Goal: Information Seeking & Learning: Check status

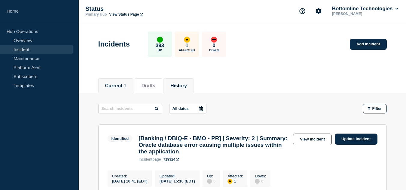
drag, startPoint x: 194, startPoint y: 85, endPoint x: 199, endPoint y: 87, distance: 5.5
click at [187, 85] on button "History" at bounding box center [178, 85] width 17 height 5
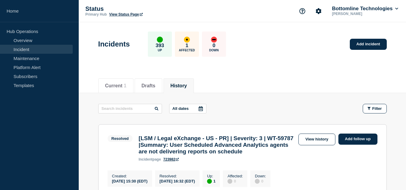
click at [196, 107] on button "All dates" at bounding box center [187, 109] width 37 height 10
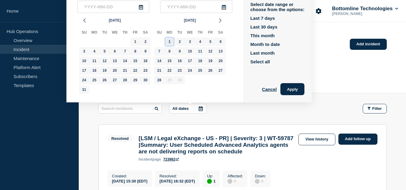
click at [168, 40] on div "1" at bounding box center [169, 42] width 8 height 8
type input "[DATE]"
drag, startPoint x: 159, startPoint y: 82, endPoint x: 166, endPoint y: 86, distance: 8.5
click at [159, 81] on div "28" at bounding box center [159, 80] width 8 height 8
type input "[DATE]"
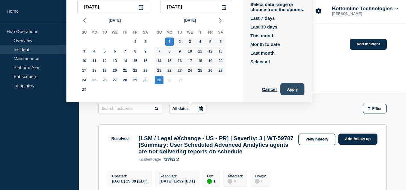
click at [298, 90] on button "Apply" at bounding box center [292, 89] width 24 height 12
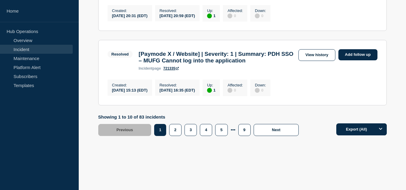
scroll to position [856, 0]
click at [244, 131] on button "9" at bounding box center [244, 130] width 12 height 12
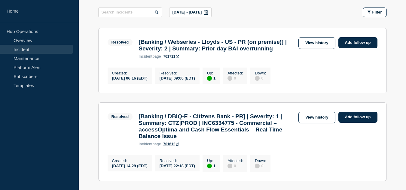
scroll to position [247, 0]
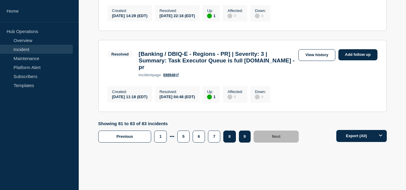
click at [231, 143] on button "8" at bounding box center [229, 137] width 12 height 12
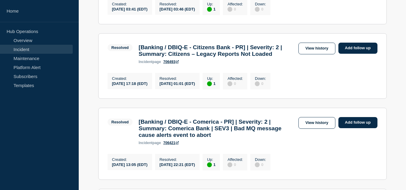
scroll to position [718, 0]
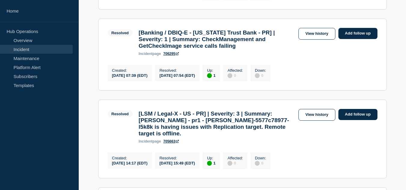
scroll to position [714, 0]
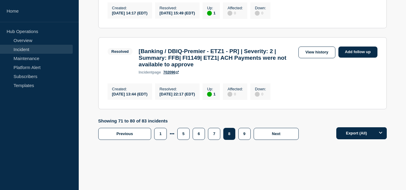
scroll to position [864, 0]
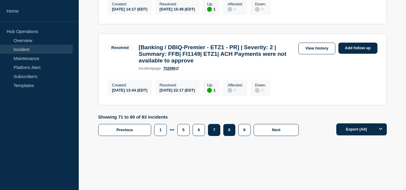
click at [215, 124] on button "7" at bounding box center [214, 130] width 12 height 12
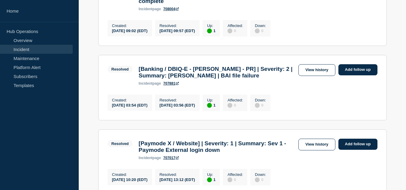
scroll to position [840, 0]
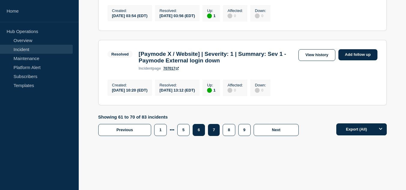
click at [197, 130] on button "6" at bounding box center [199, 130] width 12 height 12
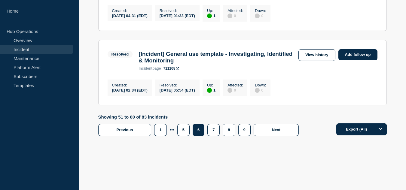
scroll to position [841, 0]
click at [184, 136] on button "5" at bounding box center [183, 130] width 12 height 12
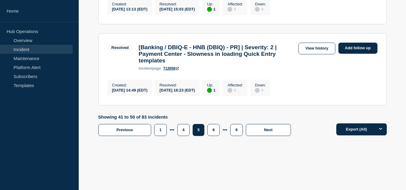
scroll to position [640, 0]
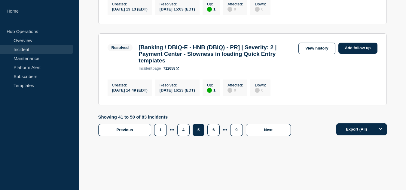
scroll to position [856, 0]
click at [183, 132] on button "4" at bounding box center [183, 130] width 12 height 12
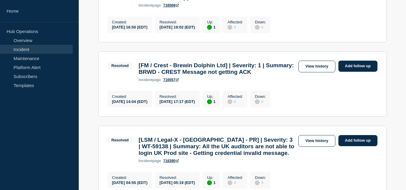
scroll to position [488, 0]
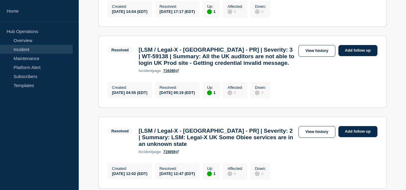
click at [213, 71] on ul "Resolved 1 Up [FM / Message Manager] | Severity: 1 | Summary: Message Manager F…" at bounding box center [242, 45] width 289 height 816
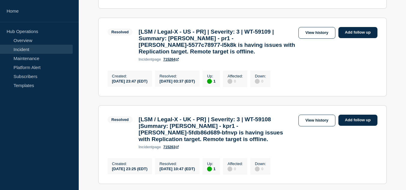
scroll to position [698, 0]
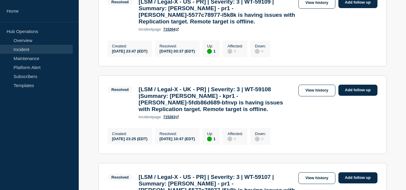
click at [221, 25] on h3 "[LSM / Legal-X - US - PR] | Severity: 3 | WT-59109 | Summary: [PERSON_NAME] - p…" at bounding box center [217, 11] width 157 height 26
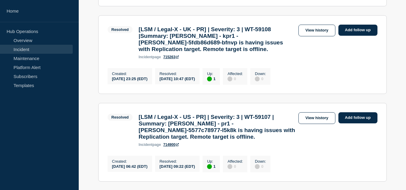
scroll to position [788, 0]
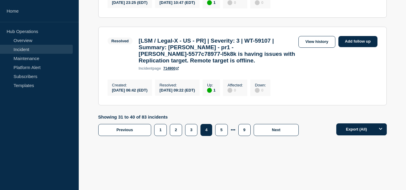
click at [187, 131] on button "3" at bounding box center [191, 130] width 12 height 12
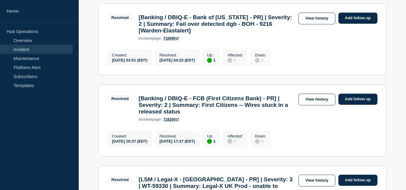
scroll to position [405, 0]
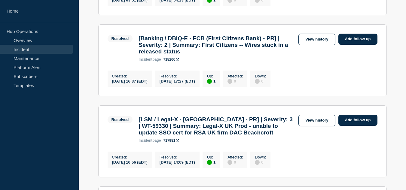
click at [206, 43] on ul "Resolved 1 Up [LSM / Legal eXchange - US - PR] | Severity: 3 | WT-59427 | Summa…" at bounding box center [242, 101] width 289 height 763
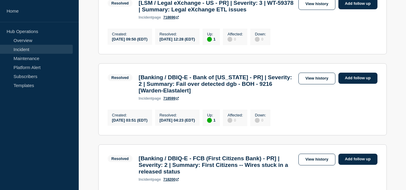
scroll to position [255, 0]
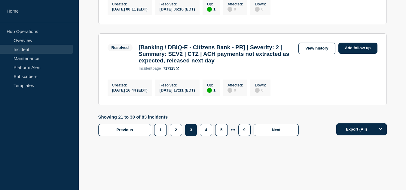
scroll to position [848, 0]
click at [176, 130] on button "2" at bounding box center [176, 130] width 12 height 12
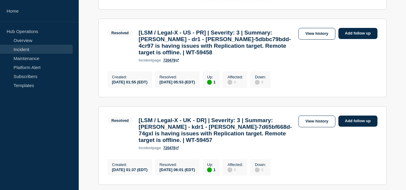
scroll to position [616, 0]
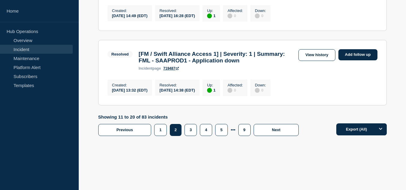
scroll to position [897, 0]
click at [163, 129] on button "1" at bounding box center [160, 130] width 12 height 12
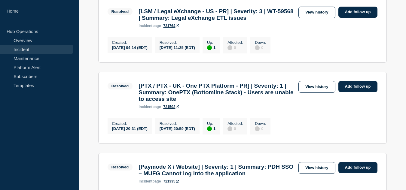
scroll to position [645, 0]
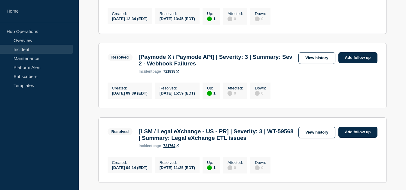
scroll to position [525, 0]
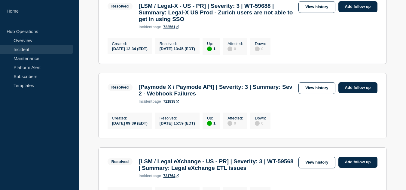
click at [131, 29] on div "Resolved [LSM / Legal-X - US - PR] | Severity: 3 | WT-59688 | Summary: Legal-X …" at bounding box center [203, 15] width 191 height 28
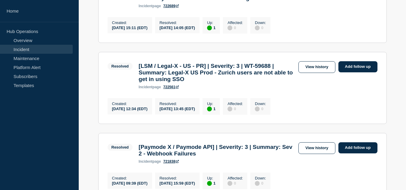
scroll to position [435, 0]
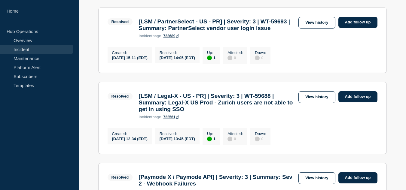
click at [109, 73] on section "Resolved [LSM / PartnerSelect - US - PR] | Severity: 3 | WT-59693 | Summary: Pa…" at bounding box center [242, 41] width 289 height 66
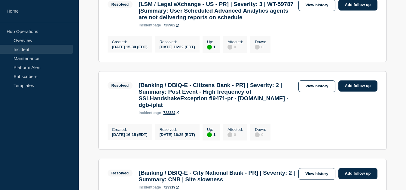
scroll to position [104, 0]
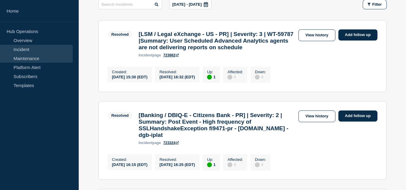
click at [35, 56] on link "Maintenance" at bounding box center [36, 58] width 73 height 9
click at [30, 59] on link "Maintenance" at bounding box center [36, 58] width 73 height 9
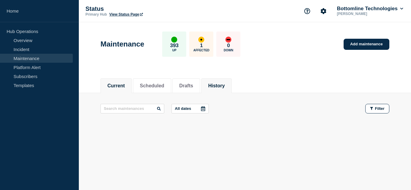
click at [222, 80] on li "History" at bounding box center [216, 85] width 30 height 15
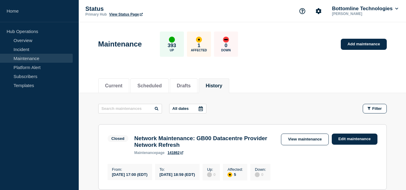
click at [198, 110] on div at bounding box center [200, 108] width 11 height 9
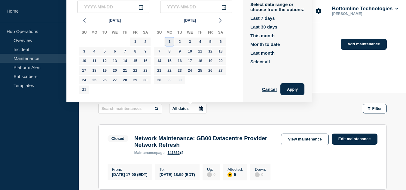
click at [168, 41] on div "1" at bounding box center [169, 42] width 8 height 8
type input "[DATE]"
click at [160, 81] on div "28" at bounding box center [159, 80] width 8 height 8
type input "[DATE]"
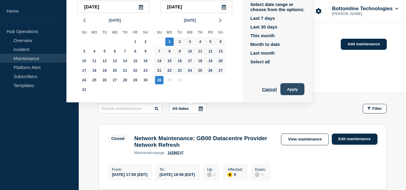
click at [299, 88] on button "Apply" at bounding box center [292, 89] width 24 height 12
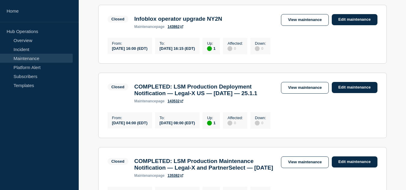
scroll to position [832, 0]
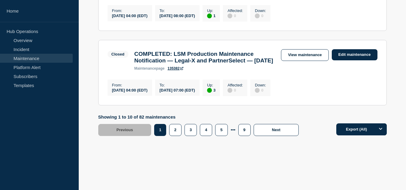
click at [244, 122] on div "Showing 1 to 10 of 82 maintenances Previous Page 1 Page 2 Page 3 Page 4 Page 5 …" at bounding box center [200, 126] width 204 height 22
click at [246, 126] on button "9" at bounding box center [244, 130] width 12 height 12
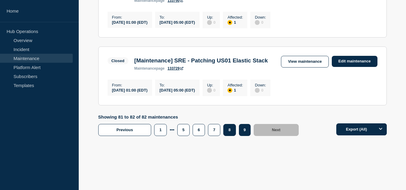
click at [231, 126] on button "8" at bounding box center [229, 130] width 12 height 12
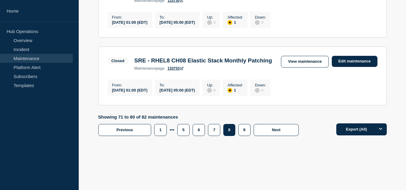
scroll to position [783, 0]
click at [215, 129] on button "7" at bounding box center [214, 130] width 12 height 12
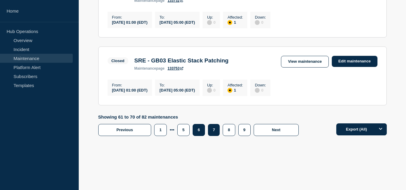
click at [198, 136] on button "6" at bounding box center [199, 130] width 12 height 12
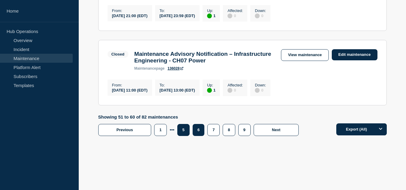
click at [178, 136] on button "5" at bounding box center [183, 130] width 12 height 12
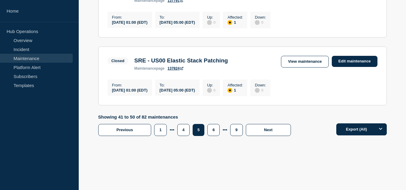
scroll to position [295, 0]
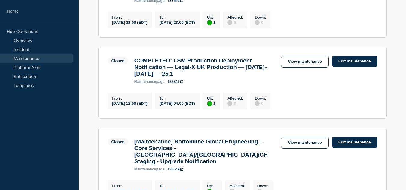
click at [221, 77] on h3 "COMPLETED: LSM Production Deployment Notification — Legal-X UK Production — [DA…" at bounding box center [204, 67] width 141 height 20
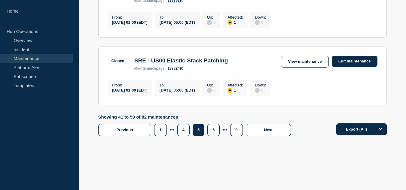
scroll to position [806, 0]
click at [185, 129] on button "4" at bounding box center [183, 130] width 12 height 12
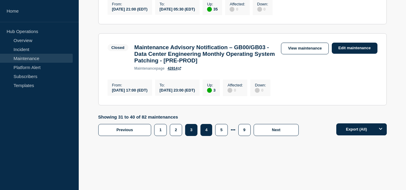
click at [192, 136] on button "3" at bounding box center [191, 130] width 12 height 12
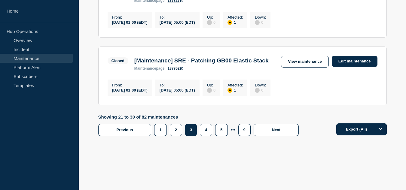
scroll to position [783, 0]
click at [174, 130] on button "2" at bounding box center [176, 130] width 12 height 12
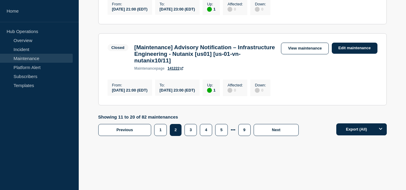
scroll to position [856, 0]
click at [161, 130] on button "1" at bounding box center [160, 130] width 12 height 12
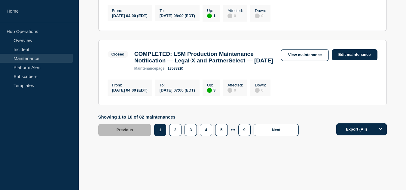
scroll to position [832, 0]
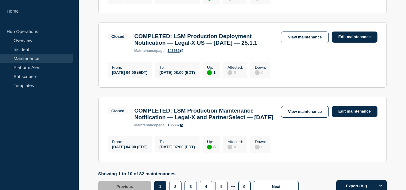
scroll to position [682, 0]
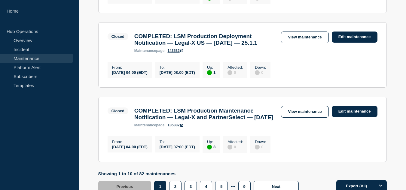
scroll to position [742, 0]
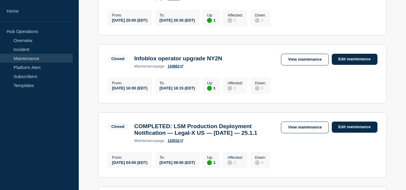
scroll to position [561, 0]
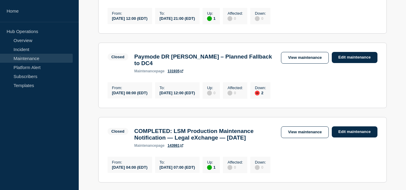
scroll to position [201, 0]
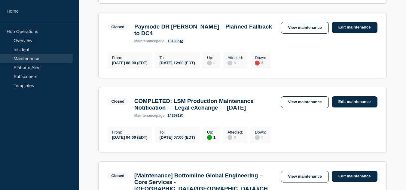
scroll to position [291, 0]
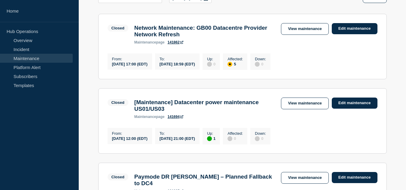
scroll to position [0, 0]
